Goal: Information Seeking & Learning: Check status

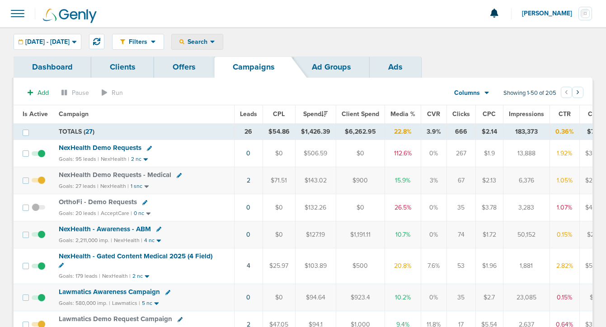
click at [210, 44] on span "Search" at bounding box center [197, 42] width 26 height 8
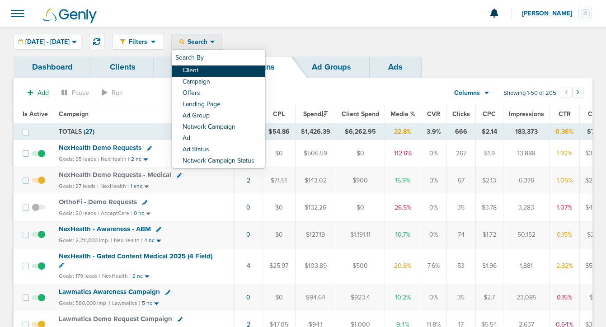
click at [221, 69] on link "Client" at bounding box center [218, 70] width 93 height 11
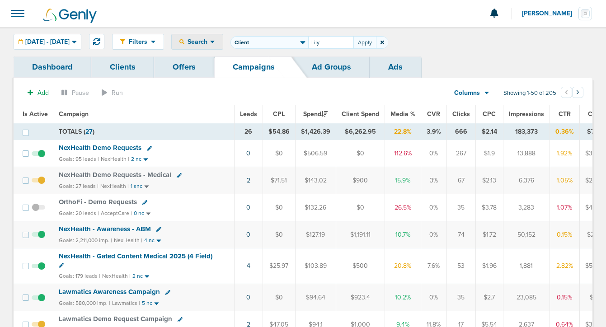
type input "Lily"
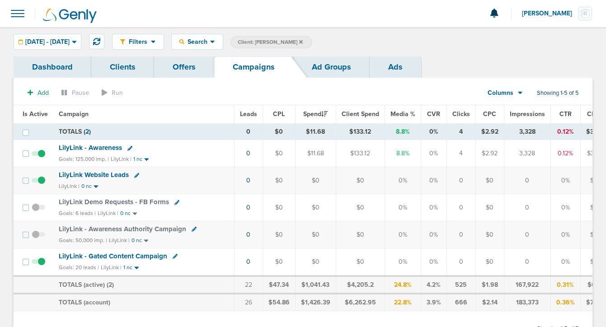
click at [135, 256] on span "LilyLink - Gated Content Campaign" at bounding box center [113, 256] width 108 height 8
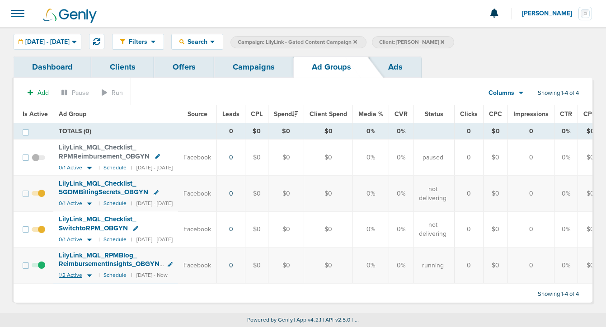
click at [88, 274] on icon at bounding box center [89, 275] width 9 height 8
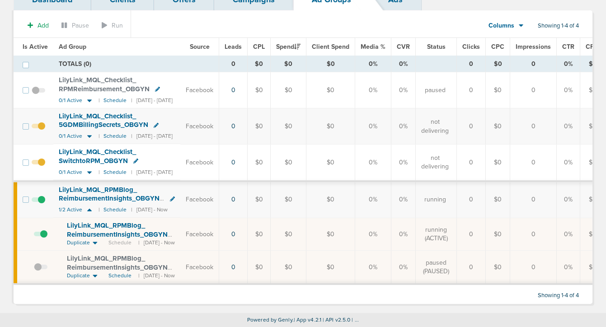
click at [104, 228] on span "LilyLink_ MQL_ RPMBlog_ ReimbursementInsights_ OBGYN_ [DATE]_ Blog2?id=190&cmp_…" at bounding box center [119, 238] width 104 height 35
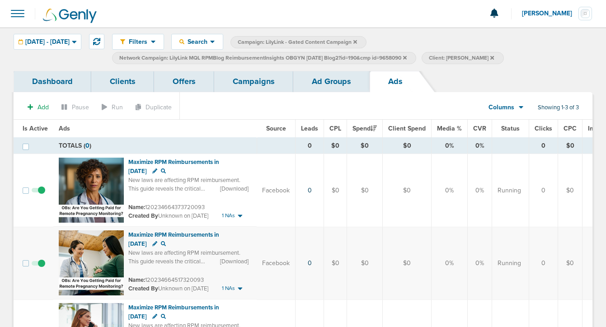
click at [246, 86] on link "Campaigns" at bounding box center [253, 81] width 79 height 21
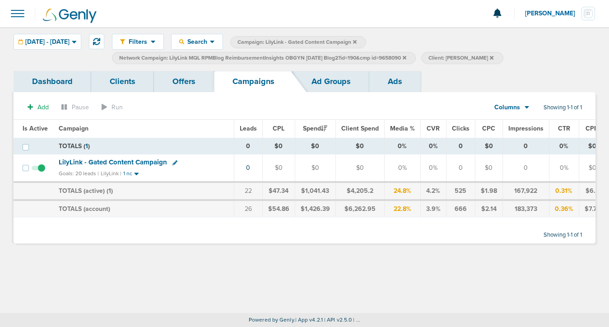
click at [406, 57] on icon at bounding box center [405, 58] width 4 height 4
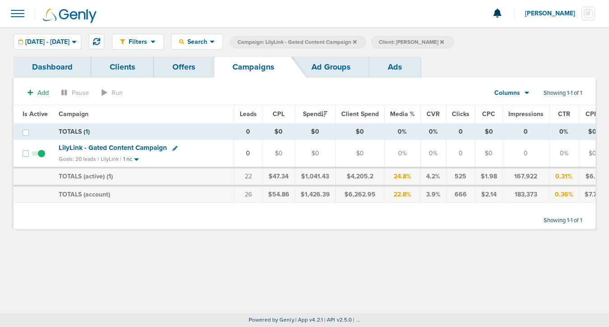
click at [366, 39] on label "Campaign: LilyLink - Gated Content Campaign" at bounding box center [298, 42] width 136 height 12
click at [357, 43] on icon at bounding box center [355, 41] width 4 height 5
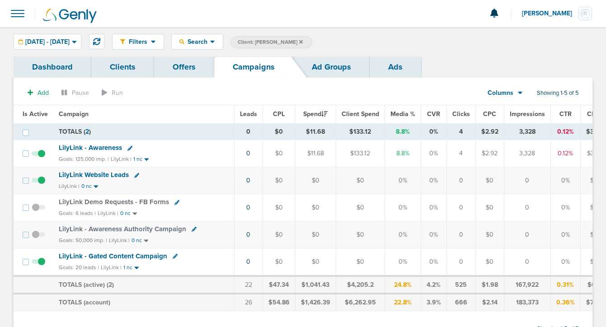
click at [299, 42] on icon at bounding box center [301, 41] width 4 height 5
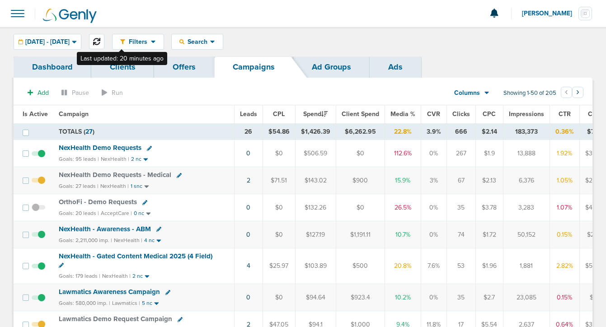
click at [100, 40] on icon at bounding box center [96, 41] width 7 height 7
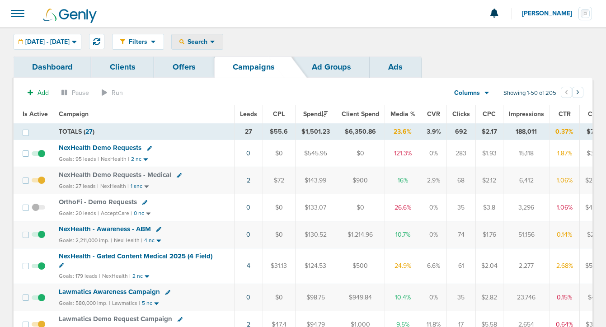
click at [210, 42] on span "Search" at bounding box center [197, 42] width 26 height 8
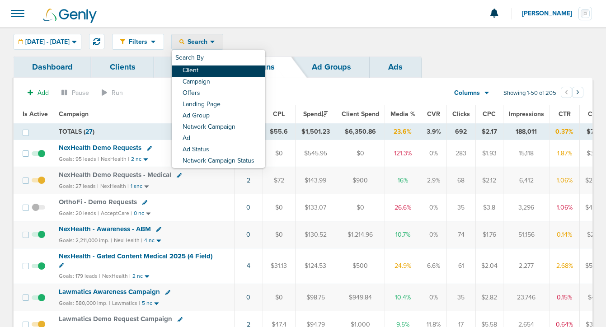
click at [215, 72] on link "Client" at bounding box center [218, 70] width 93 height 11
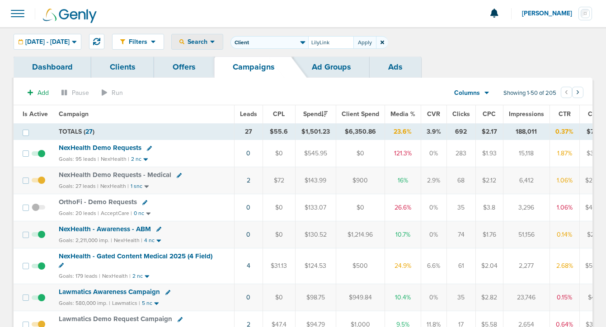
type input "LilyLink"
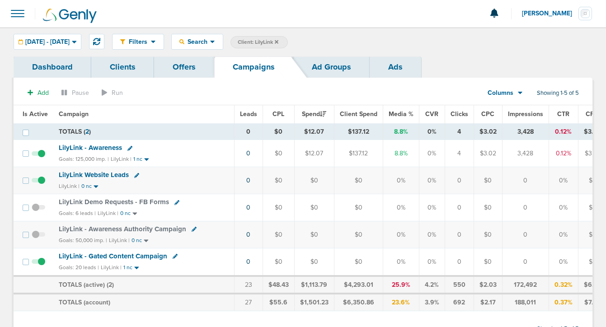
click at [278, 40] on icon at bounding box center [277, 42] width 4 height 4
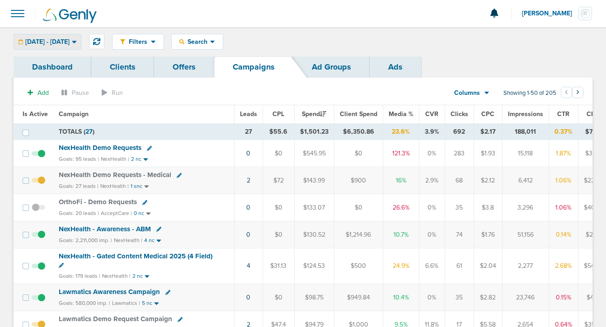
click at [70, 41] on span "[DATE] - [DATE]" at bounding box center [47, 42] width 44 height 6
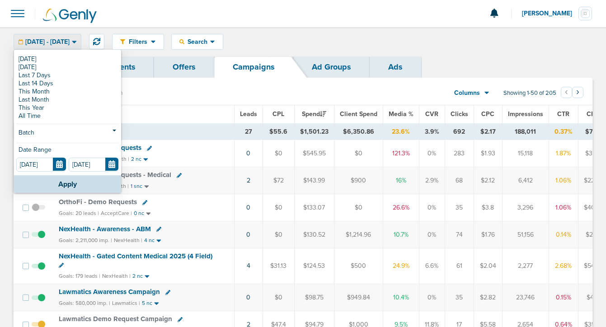
click at [70, 41] on span "[DATE] - [DATE]" at bounding box center [47, 42] width 44 height 6
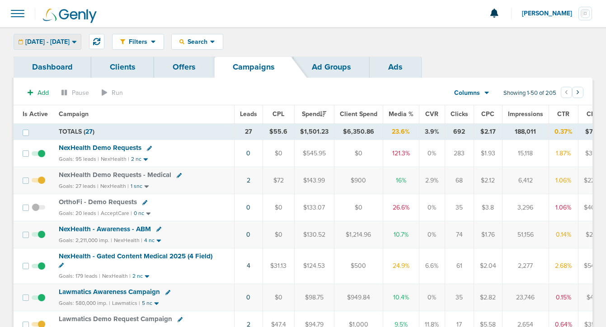
click at [70, 43] on span "[DATE] - [DATE]" at bounding box center [47, 42] width 44 height 6
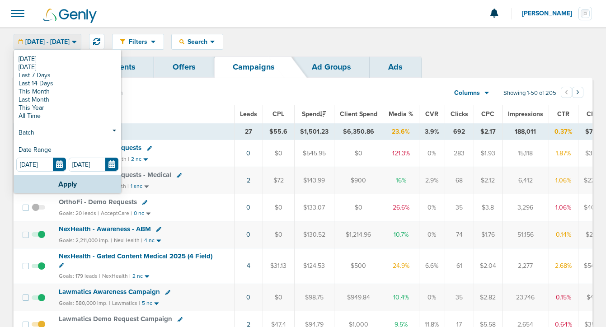
click at [54, 39] on span "[DATE] - [DATE]" at bounding box center [47, 42] width 44 height 6
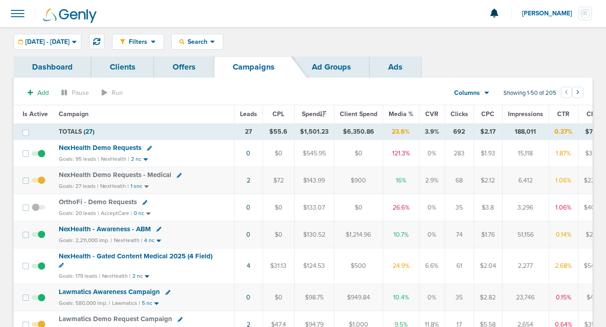
click at [317, 56] on div "Filters Active Only Settings Status Active Inactive Objectives MQL SQL Traffic …" at bounding box center [303, 41] width 606 height 29
click at [301, 42] on div "Filters Active Only Settings Status Active Inactive Objectives MQL SQL Traffic …" at bounding box center [352, 42] width 480 height 16
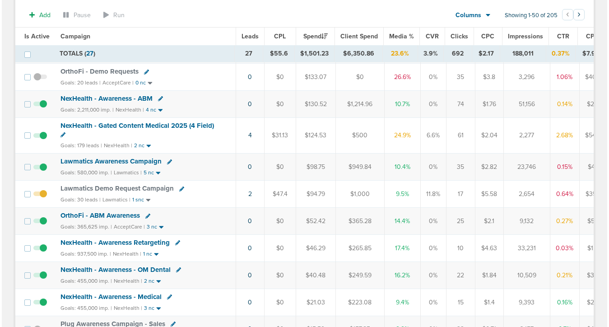
scroll to position [198, 0]
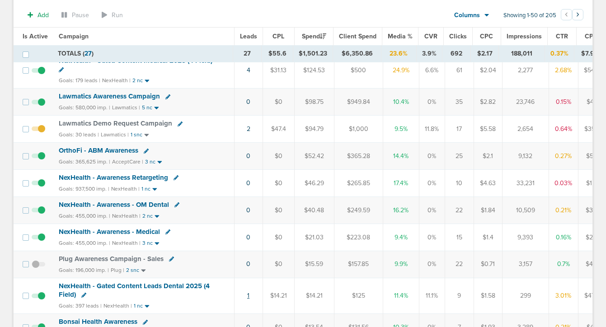
click at [247, 293] on link "1" at bounding box center [248, 296] width 2 height 8
